Goal: Task Accomplishment & Management: Use online tool/utility

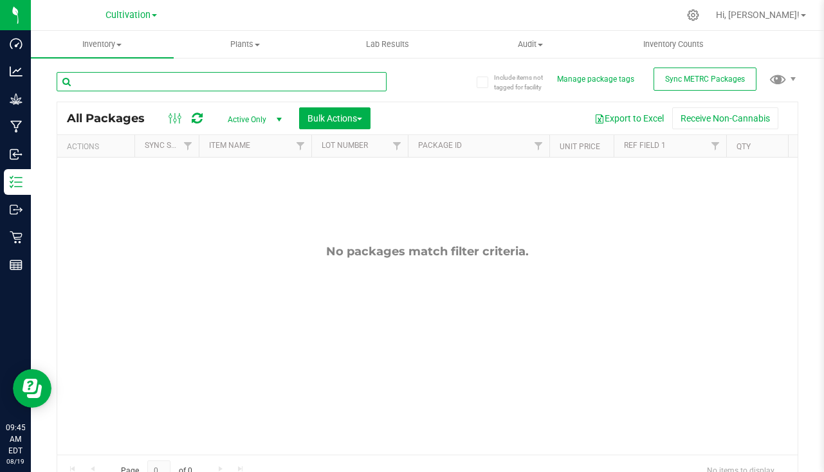
click at [176, 84] on input "text" at bounding box center [222, 81] width 330 height 19
type input "3"
type input "c"
type input "gg4"
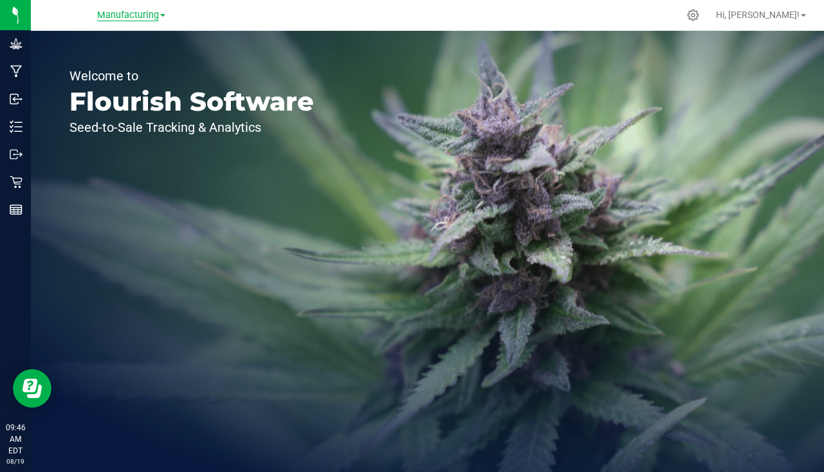
click at [150, 18] on span "Manufacturing" at bounding box center [128, 16] width 62 height 12
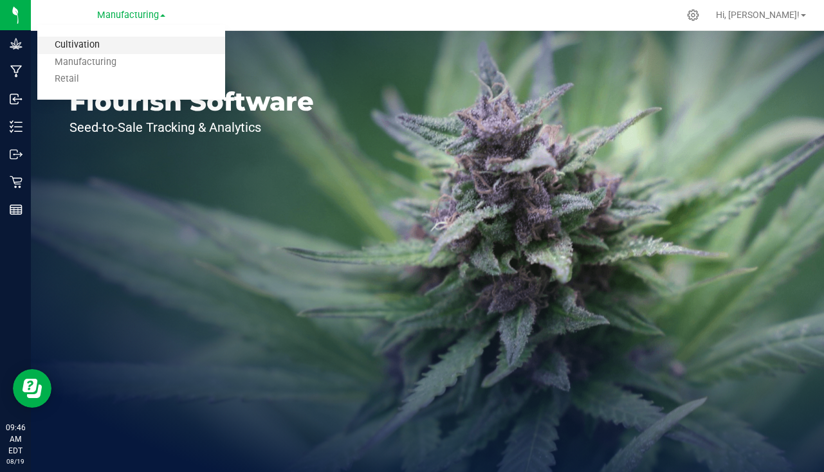
click at [86, 46] on link "Cultivation" at bounding box center [131, 45] width 188 height 17
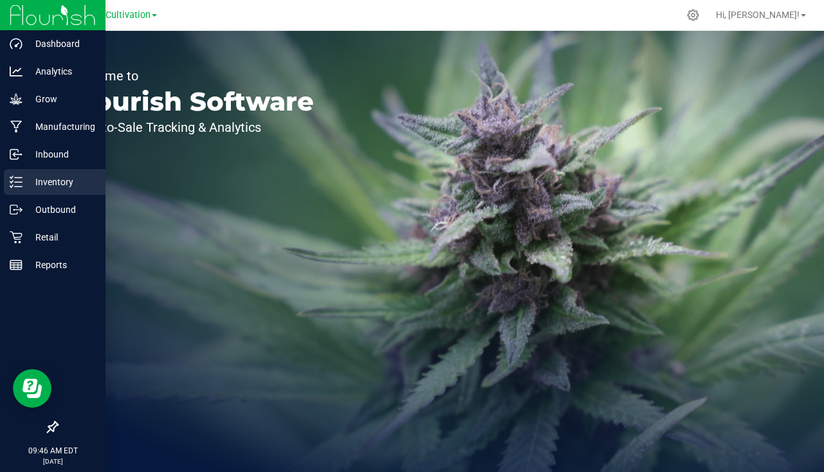
click at [50, 192] on div "Inventory" at bounding box center [55, 182] width 102 height 26
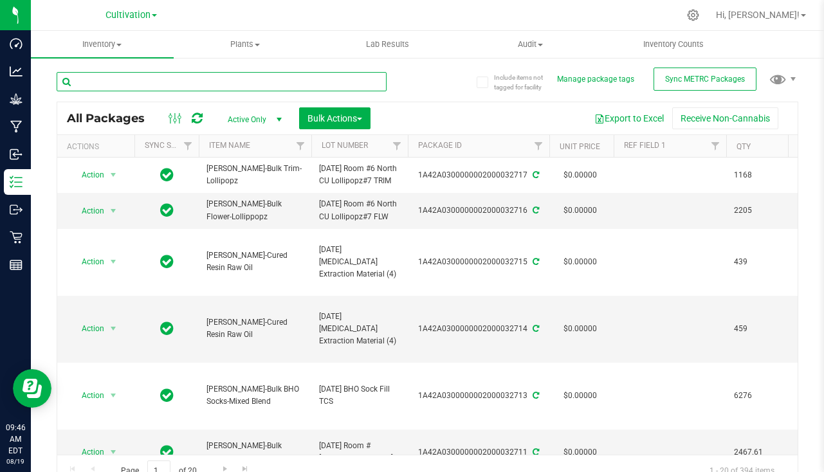
click at [187, 84] on input "text" at bounding box center [222, 81] width 330 height 19
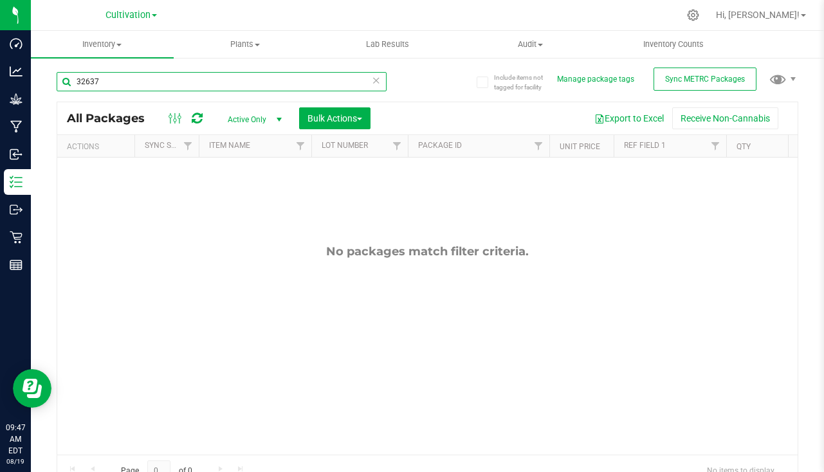
type input "3263"
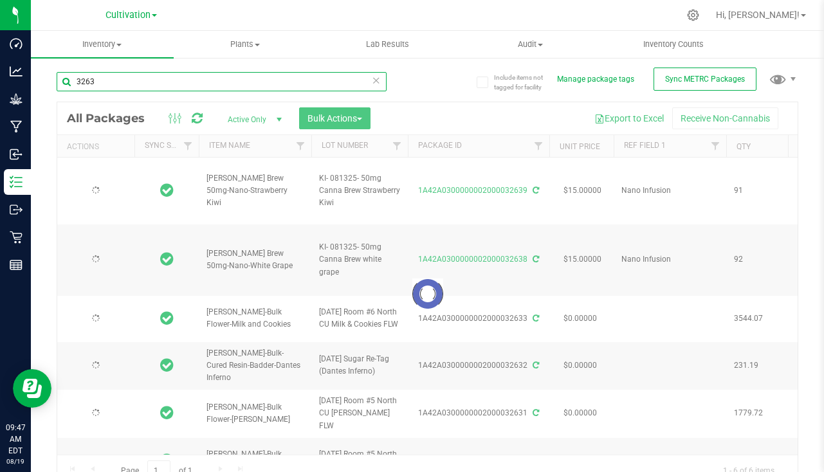
type input "2025-08-14"
type input "2025-11-14"
type input "2025-08-14"
type input "2025-11-14"
type input "2025-08-14"
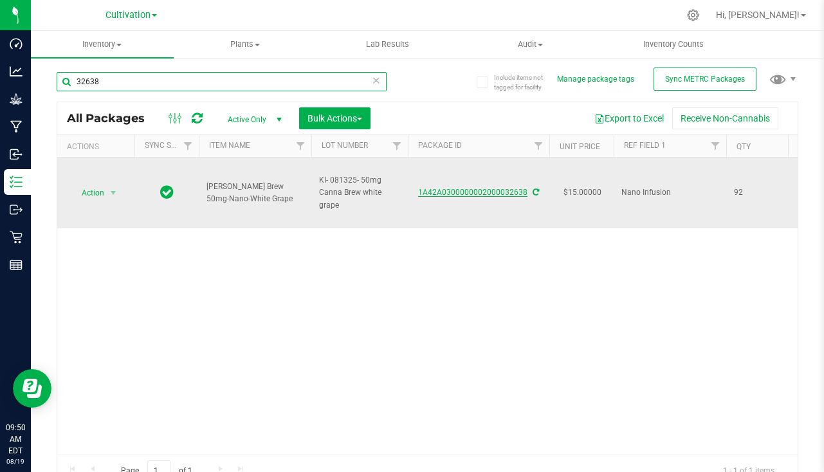
type input "32638"
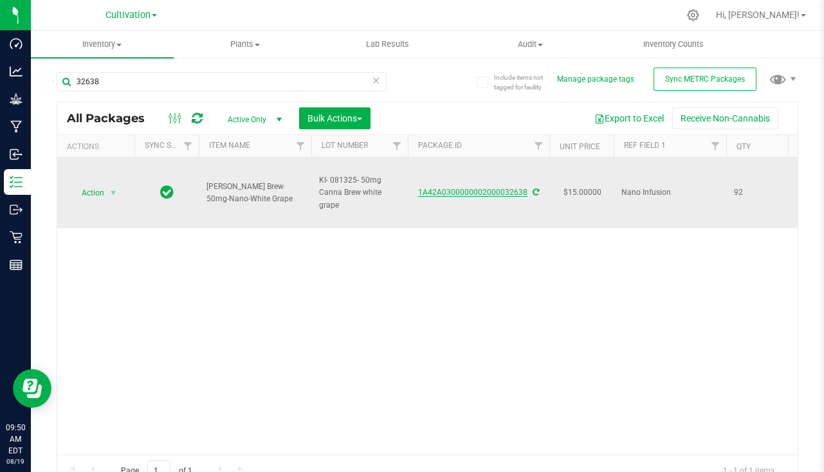
click at [493, 195] on link "1A42A0300000002000032638" at bounding box center [472, 192] width 109 height 9
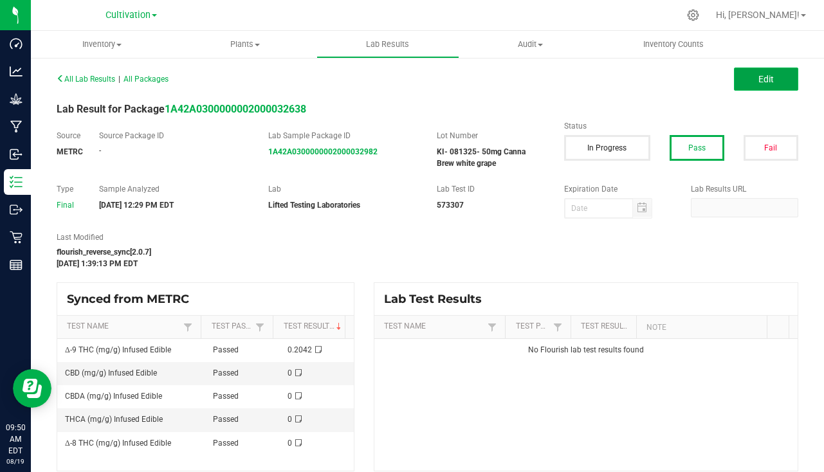
click at [766, 75] on button "Edit" at bounding box center [766, 79] width 64 height 23
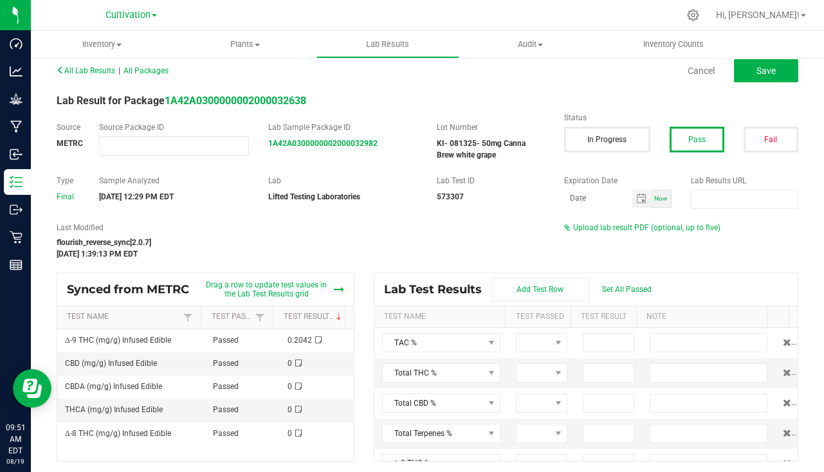
scroll to position [11, 0]
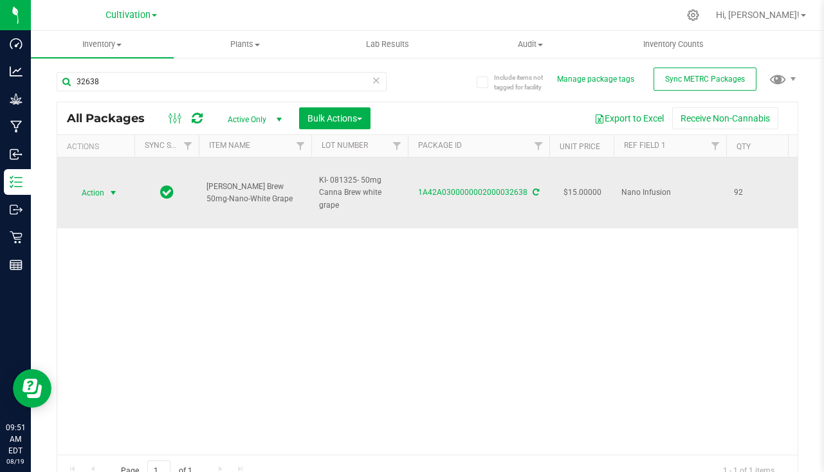
click at [105, 191] on span "Action" at bounding box center [95, 193] width 51 height 18
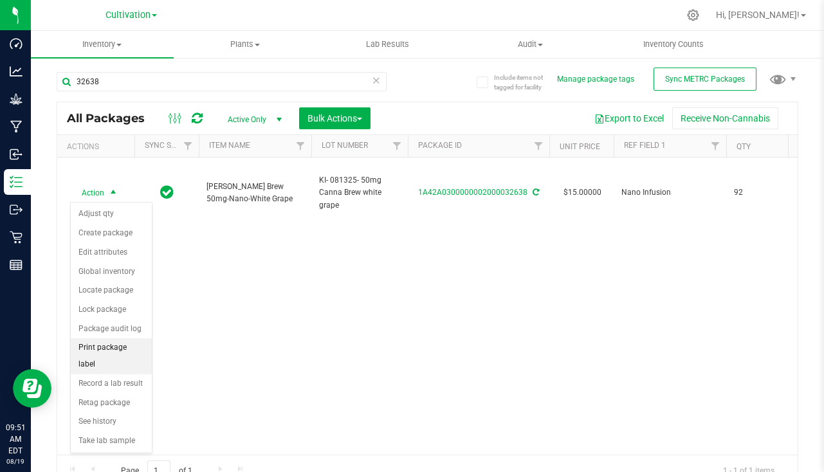
click at [123, 348] on li "Print package label" at bounding box center [111, 355] width 81 height 35
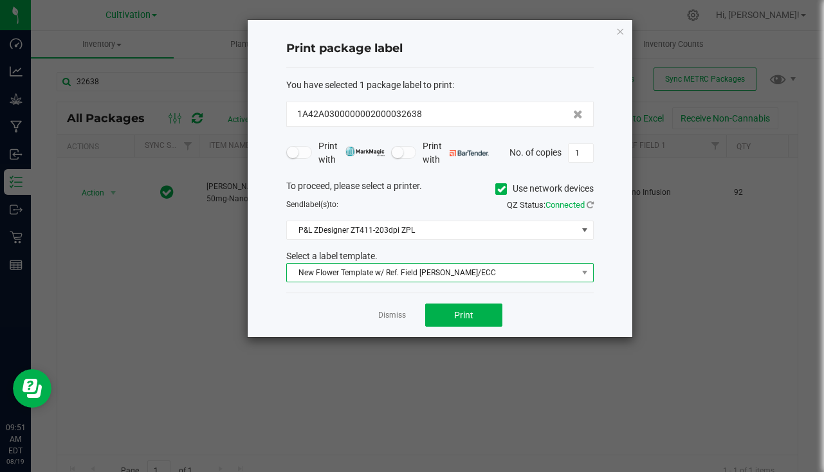
click at [426, 275] on span "New Flower Template w/ Ref. Field SLATER/ECC" at bounding box center [432, 273] width 290 height 18
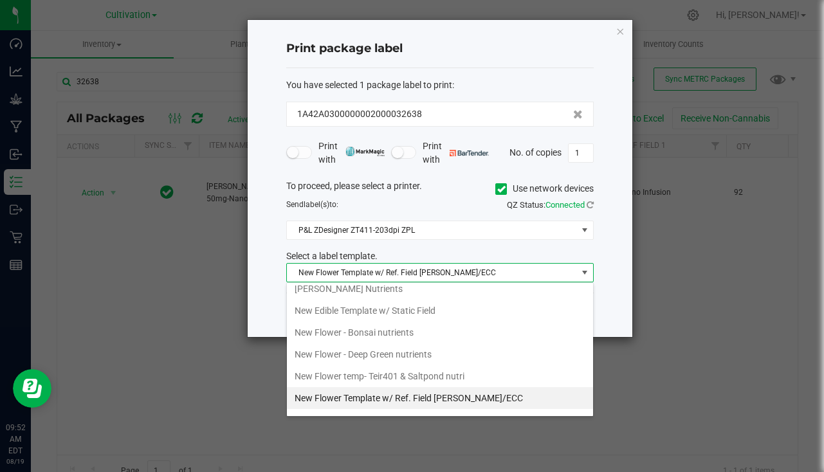
scroll to position [386, 0]
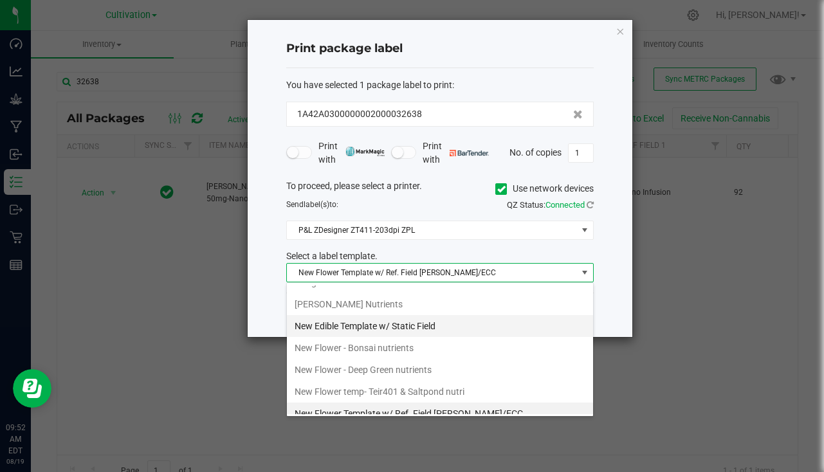
click at [408, 332] on li "New Edible Template w/ Static Field" at bounding box center [440, 326] width 306 height 22
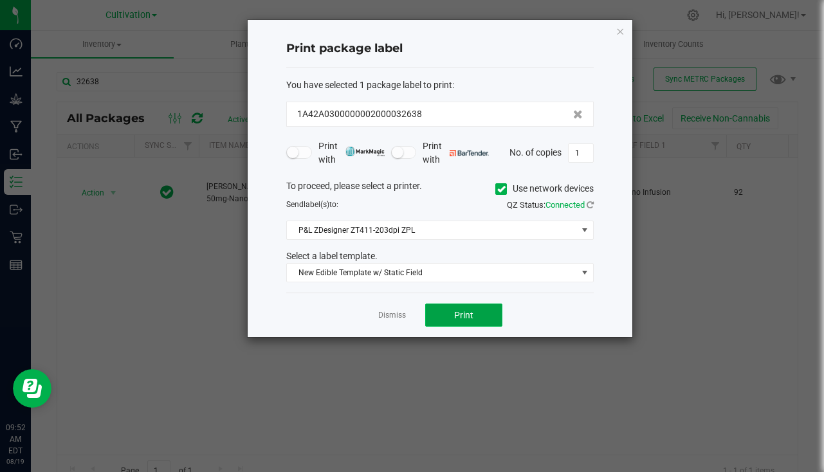
click at [464, 322] on button "Print" at bounding box center [463, 314] width 77 height 23
